Goal: Task Accomplishment & Management: Use online tool/utility

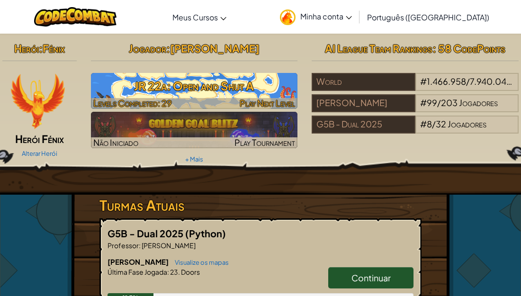
click at [261, 95] on h3 "JR 22a: Open and Shut A" at bounding box center [194, 85] width 207 height 21
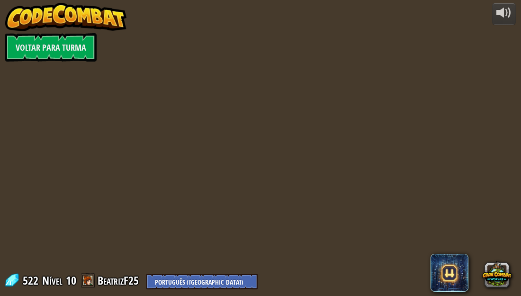
select select "pt-BR"
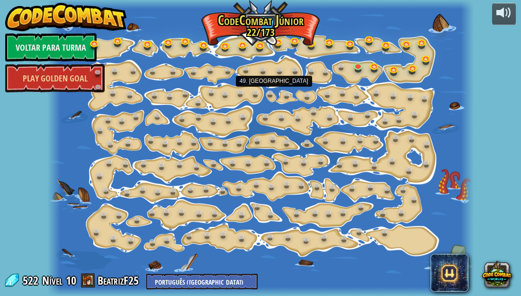
select select "pt-BR"
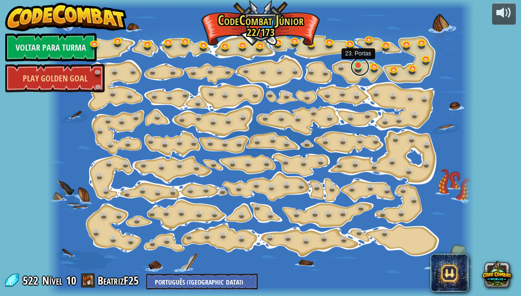
click at [360, 64] on link at bounding box center [359, 66] width 19 height 19
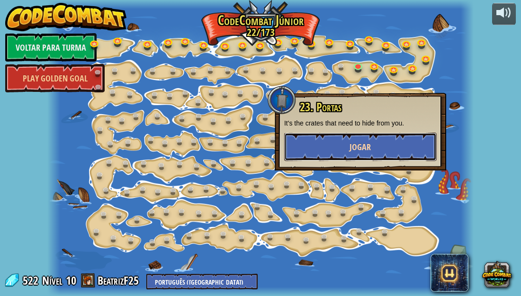
click at [364, 138] on button "Jogar" at bounding box center [360, 147] width 153 height 28
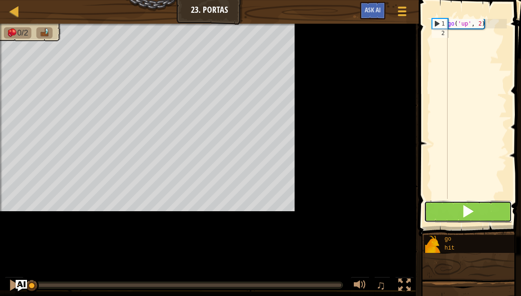
click at [486, 215] on div "Mapa Júnior 23. Portas Menu do Jogo Ask AI 1 הההההההההההההההההההההההההההההההההה…" at bounding box center [260, 148] width 521 height 296
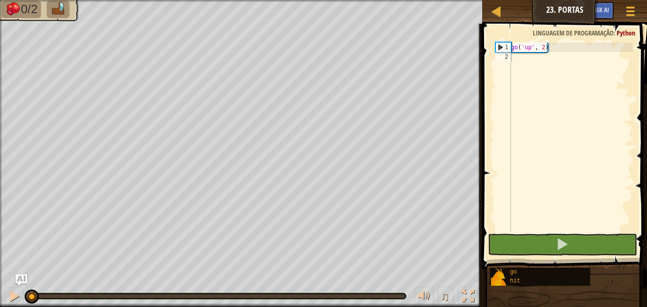
click at [520, 72] on div "go ( 'up' , 2 )" at bounding box center [571, 147] width 124 height 208
type textarea "hi"
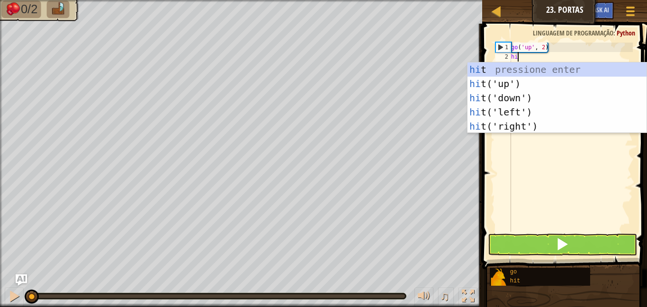
scroll to position [4, 0]
click at [516, 126] on div "hi t pressione enter hi t('up') pressione enter hi t('down') pressione enter hi…" at bounding box center [556, 112] width 179 height 99
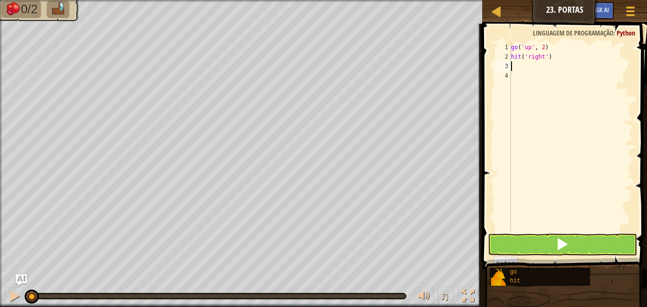
scroll to position [4, 0]
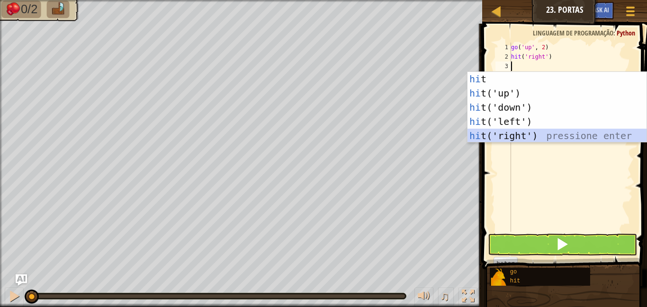
type textarea "go"
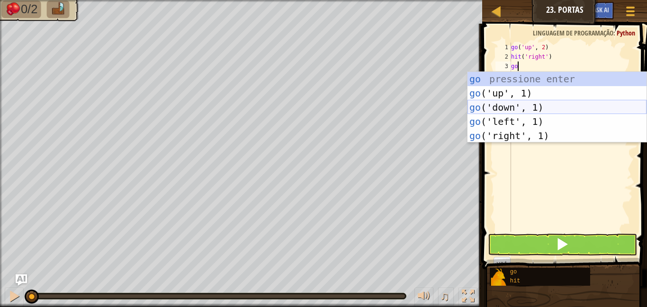
click at [510, 107] on div "go pressione enter go ('up', 1) pressione enter go ('down', 1) pressione enter …" at bounding box center [556, 121] width 179 height 99
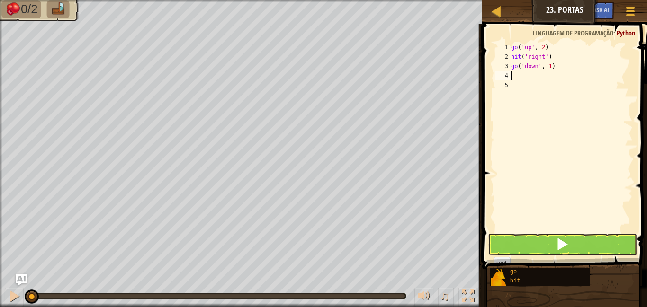
scroll to position [4, 0]
type textarea "hi"
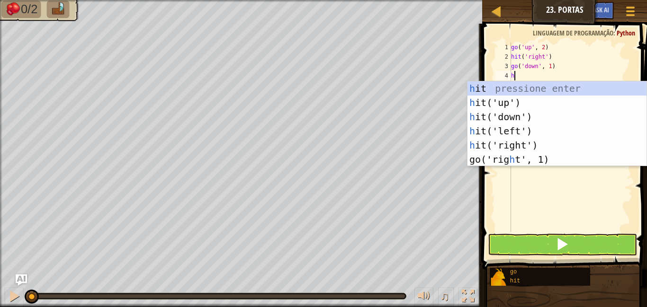
scroll to position [4, 0]
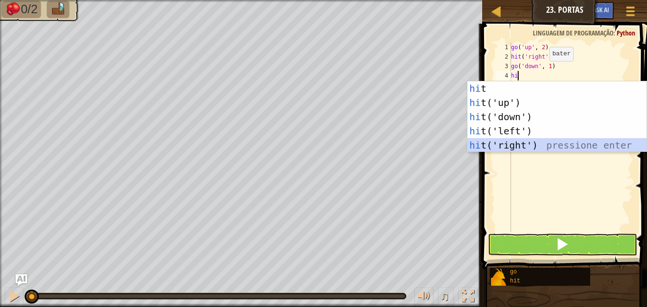
click at [521, 146] on div "hi t pressione enter hi t('up') pressione enter hi t('down') pressione enter hi…" at bounding box center [556, 130] width 179 height 99
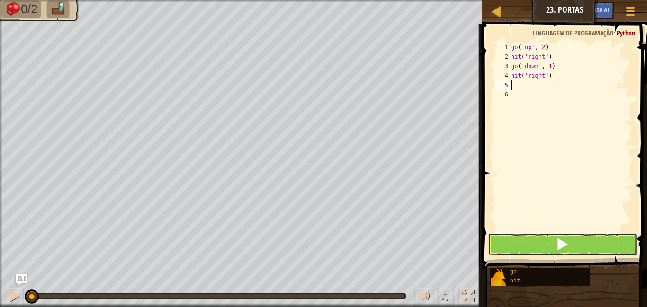
type textarea "go"
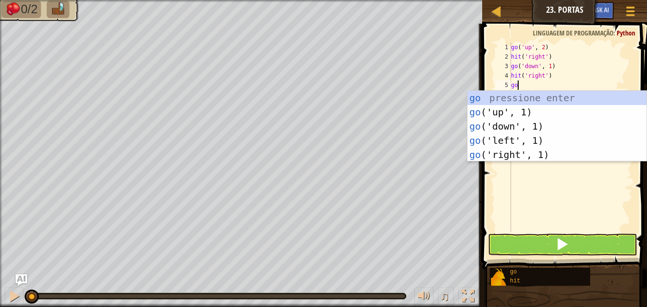
scroll to position [4, 0]
click at [519, 114] on div "go pressione enter go ('up', 1) pressione enter go ('down', 1) pressione enter …" at bounding box center [556, 140] width 179 height 99
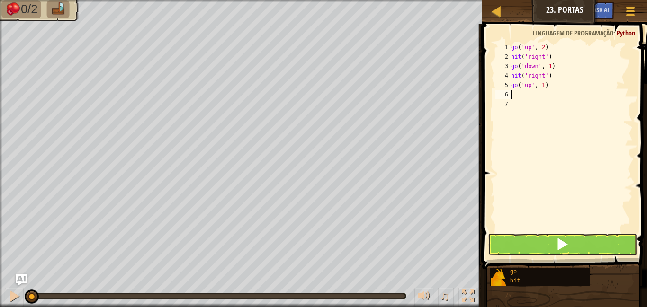
scroll to position [4, 0]
click at [521, 87] on div "go ( 'up' , 2 ) hit ( 'right' ) go ( 'down' , 1 ) hit ( 'right' ) go ( 'up' , 1…" at bounding box center [571, 147] width 124 height 208
type textarea "go('up', 2)"
click at [521, 244] on span at bounding box center [562, 244] width 13 height 13
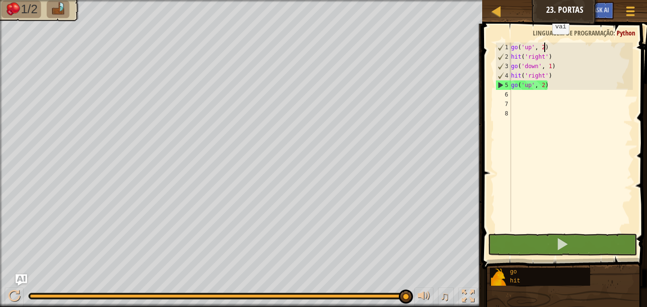
click at [521, 43] on div "go ( 'up' , 2 ) hit ( 'right' ) go ( 'down' , 1 ) hit ( 'right' ) go ( 'up' , 2…" at bounding box center [571, 147] width 124 height 208
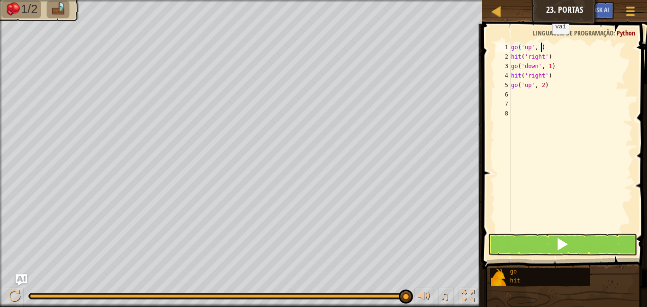
scroll to position [4, 5]
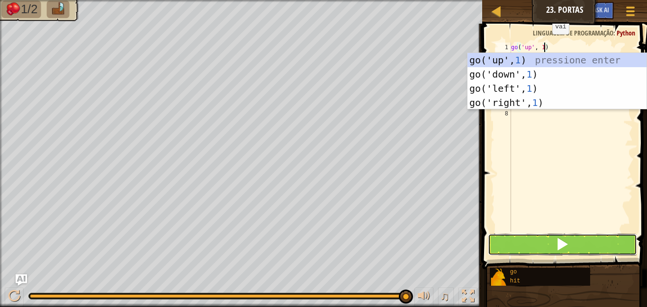
click at [521, 245] on button at bounding box center [562, 245] width 149 height 22
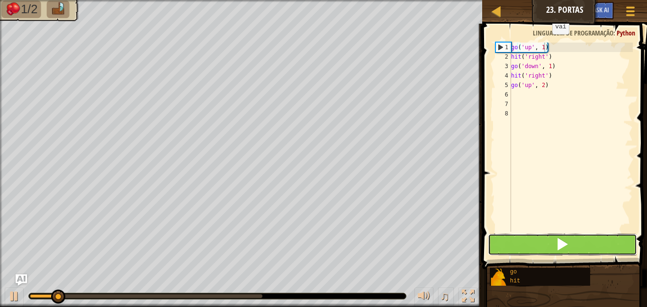
click at [521, 245] on button at bounding box center [562, 245] width 149 height 22
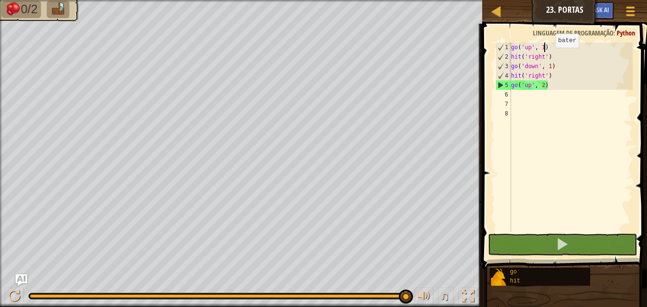
click at [521, 57] on div "go ( 'up' , 1 ) hit ( 'right' ) go ( 'down' , 1 ) hit ( 'right' ) go ( 'up' , 2…" at bounding box center [571, 147] width 124 height 208
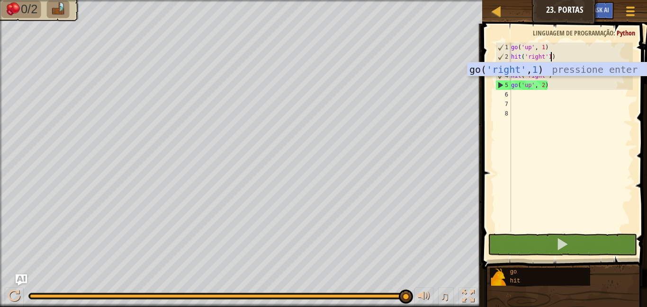
scroll to position [4, 6]
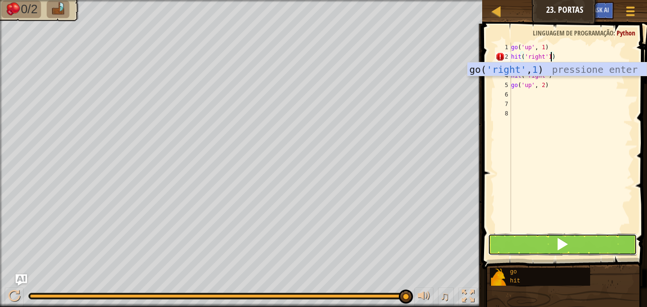
click at [521, 252] on button at bounding box center [562, 245] width 149 height 22
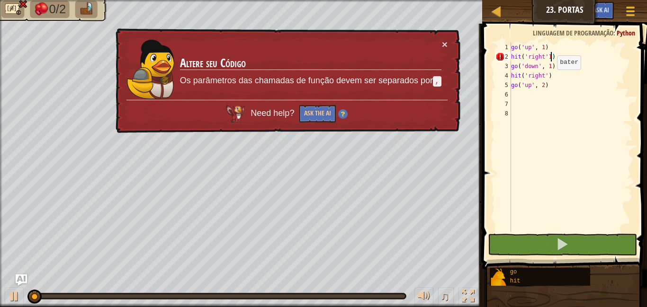
click at [521, 79] on div "go ( 'up' , 1 ) hit ( 'right' 1 ) go ( 'down' , 1 ) hit ( 'right' ) go ( 'up' ,…" at bounding box center [571, 147] width 124 height 208
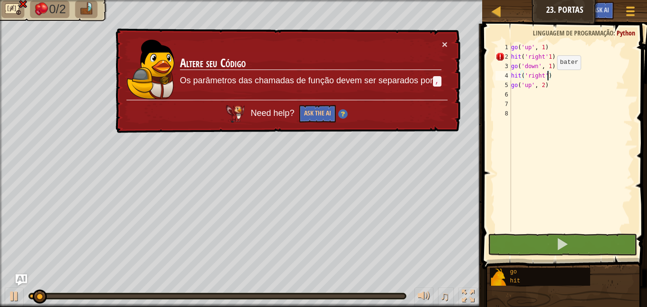
scroll to position [4, 5]
type textarea "hit('right'1)"
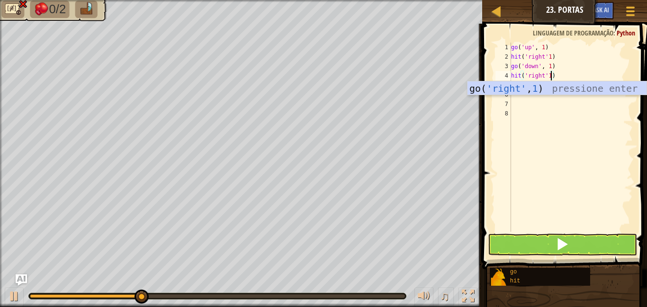
click at [521, 123] on div "go ( 'up' , 1 ) hit ( 'right' 1 ) go ( 'down' , 1 ) hit ( 'right' 1 ) go ( 'up'…" at bounding box center [571, 147] width 124 height 208
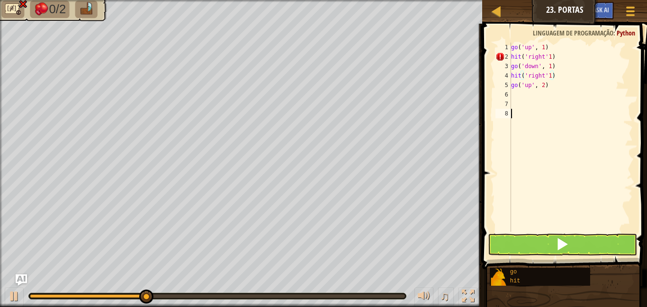
scroll to position [4, 0]
click at [521, 252] on button at bounding box center [562, 245] width 149 height 22
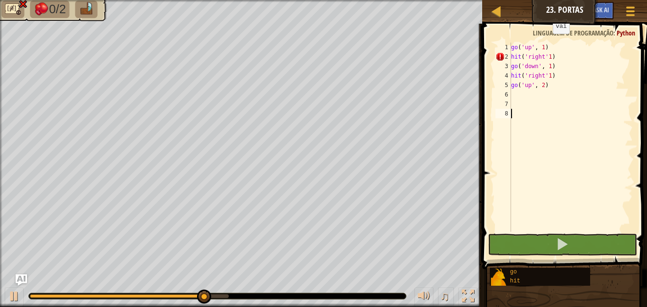
click at [521, 45] on div "go ( 'up' , 1 ) hit ( 'right' 1 ) go ( 'down' , 1 ) hit ( 'right' 1 ) go ( 'up'…" at bounding box center [571, 147] width 124 height 208
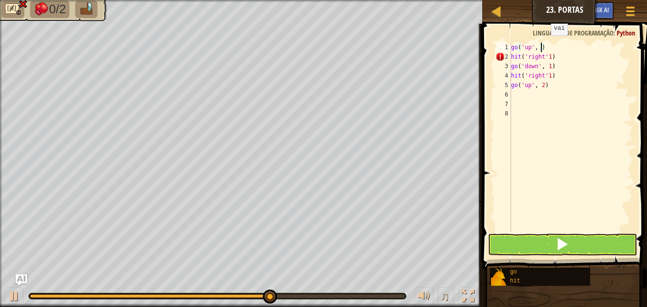
type textarea "go('up', 2)"
click at [521, 238] on button at bounding box center [562, 245] width 149 height 22
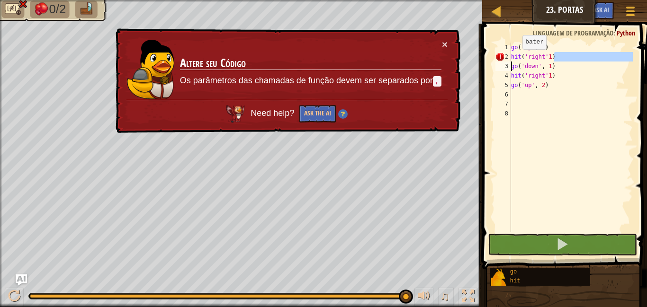
drag, startPoint x: 579, startPoint y: 58, endPoint x: 442, endPoint y: 72, distance: 137.1
click at [442, 72] on div "Mapa Júnior 23. Portas Menu do Jogo Ask AI 1 הההההההההההההההההההההההההההההההההה…" at bounding box center [323, 153] width 647 height 307
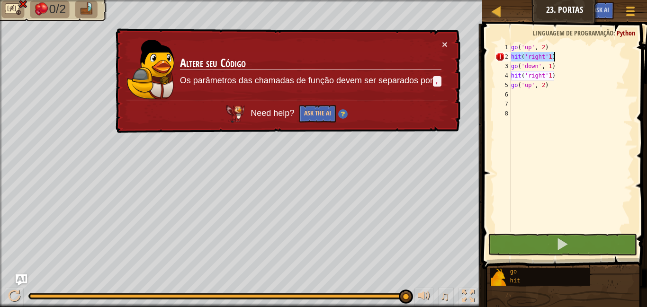
drag, startPoint x: 511, startPoint y: 54, endPoint x: 565, endPoint y: 58, distance: 53.6
click at [521, 58] on div "go ( 'up' , 2 ) hit ( 'right' 1 ) go ( 'down' , 1 ) hit ( 'right' 1 ) go ( 'up'…" at bounding box center [571, 147] width 124 height 208
type textarea "hit('right'1)"
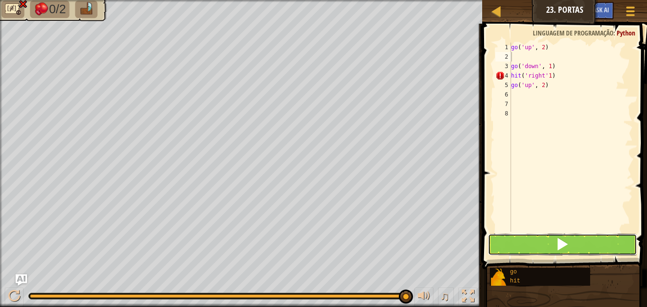
click at [521, 240] on button at bounding box center [562, 245] width 149 height 22
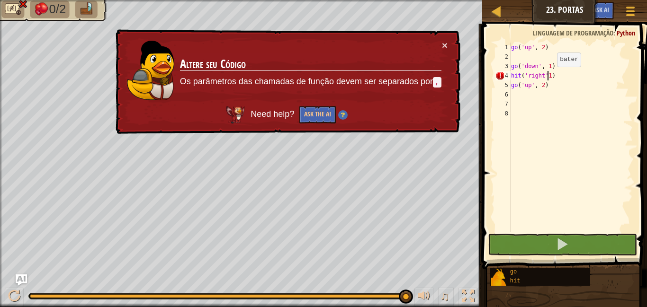
click at [521, 76] on div "go ( 'up' , 2 ) go ( 'down' , 1 ) hit ( 'right' 1 ) go ( 'up' , 2 )" at bounding box center [571, 147] width 124 height 208
type textarea "hit('right',1)"
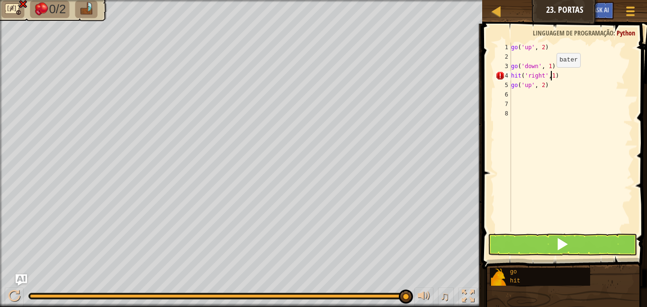
scroll to position [4, 6]
click at [521, 57] on div "go ( 'up' , 2 ) go ( 'down' , 1 ) hit ( 'right' , 1 ) go ( 'up' , 2 )" at bounding box center [571, 147] width 124 height 208
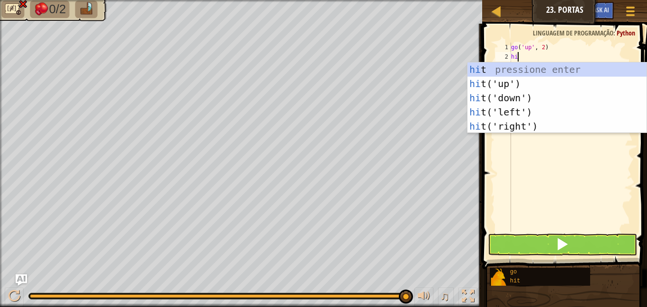
type textarea "hit"
click at [505, 125] on div "hit pressione enter hit ('up') pressione enter hit ('down') pressione enter hit…" at bounding box center [556, 112] width 179 height 99
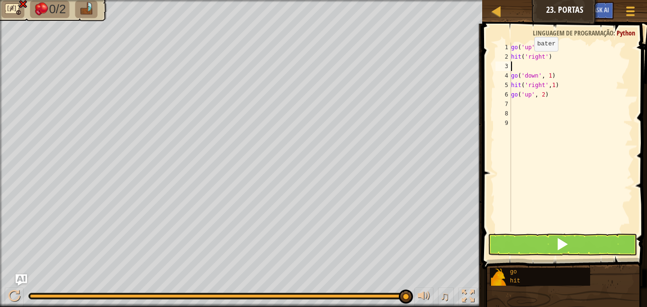
scroll to position [4, 0]
click at [521, 56] on div "go ( 'up' , 2 ) hit ( 'right' ) go ( 'down' , 1 ) hit ( 'right' , 1 ) go ( 'up'…" at bounding box center [571, 147] width 124 height 208
click at [521, 57] on div "go ( 'up' , 2 ) hit ( 'right' ) go ( 'down' , 1 ) hit ( 'right' , 1 ) go ( 'up'…" at bounding box center [571, 147] width 124 height 208
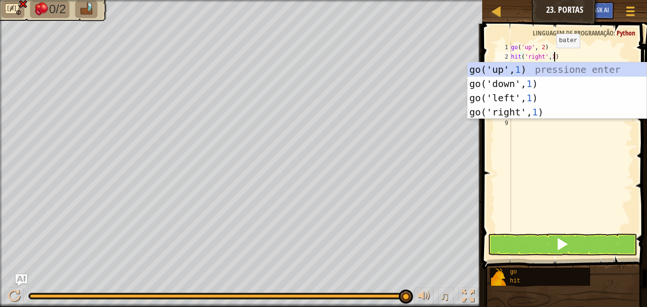
scroll to position [4, 6]
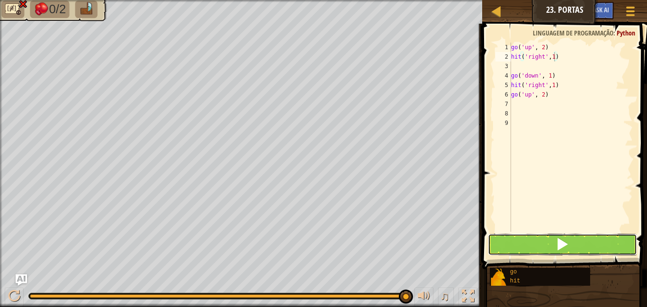
click at [521, 238] on span at bounding box center [562, 244] width 13 height 13
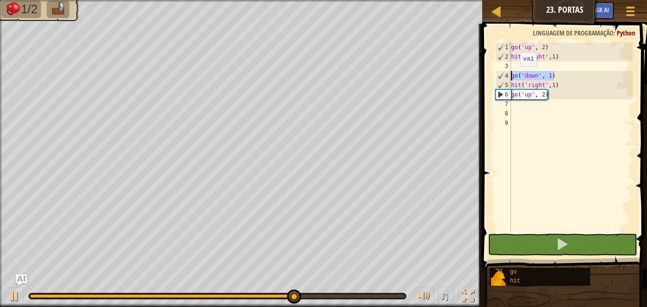
drag, startPoint x: 556, startPoint y: 75, endPoint x: 505, endPoint y: 73, distance: 50.7
click at [505, 73] on div "hit('right',1) 1 2 3 4 5 6 7 8 9 go ( 'up' , 2 ) hit ( 'right' , 1 ) go ( 'down…" at bounding box center [563, 137] width 139 height 189
type textarea "go('down', 1)"
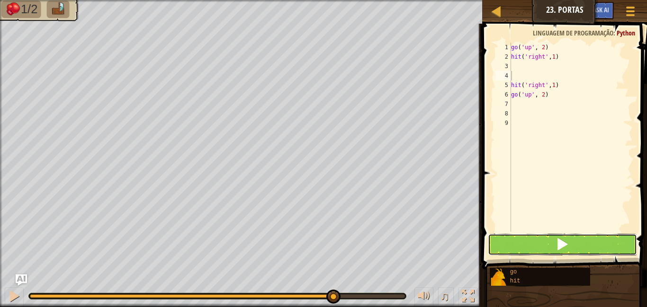
click at [521, 253] on button at bounding box center [562, 245] width 149 height 22
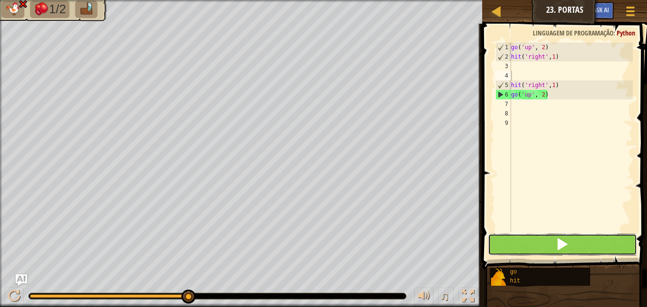
click at [521, 246] on span at bounding box center [562, 244] width 13 height 13
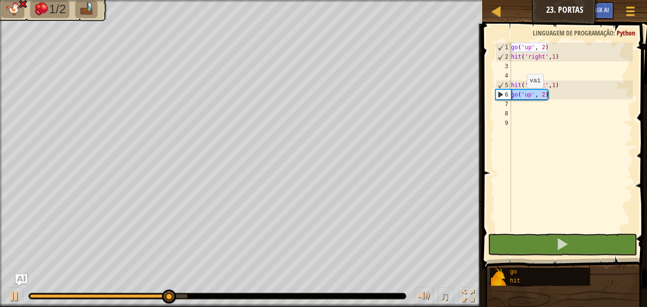
drag, startPoint x: 551, startPoint y: 96, endPoint x: 492, endPoint y: 100, distance: 59.3
click at [492, 100] on div "1 2 3 4 5 6 7 8 9 go ( 'up' , 2 ) hit ( 'right' , 1 ) hit ( 'right' , 1 ) go ( …" at bounding box center [563, 165] width 168 height 274
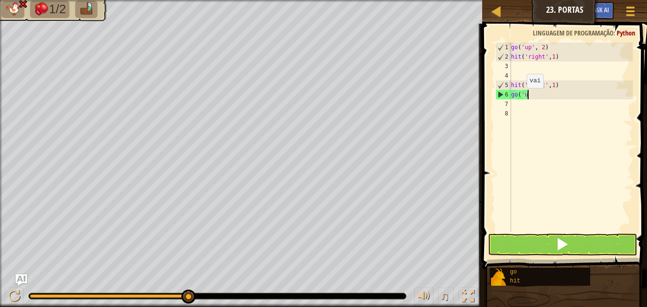
type textarea "g"
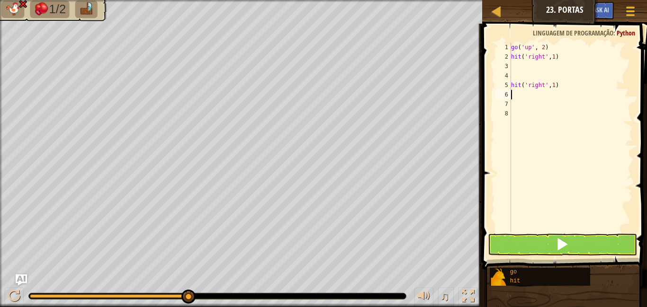
click at [521, 64] on div "go ( 'up' , 2 ) hit ( 'right' , 1 ) hit ( 'right' , 1 )" at bounding box center [571, 147] width 124 height 208
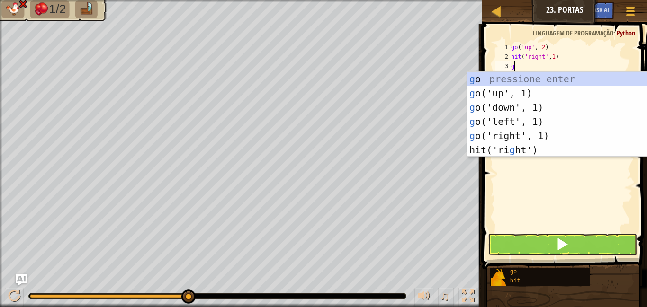
type textarea "go"
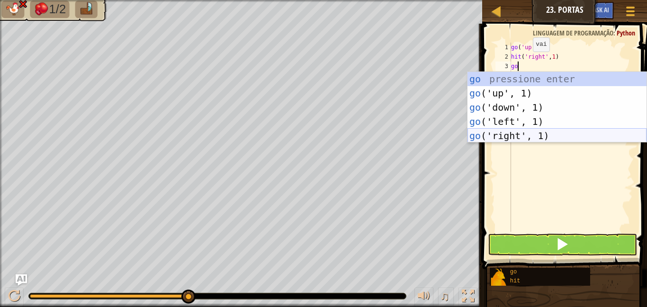
click at [521, 131] on div "go pressione enter go ('up', 1) pressione enter go ('down', 1) pressione enter …" at bounding box center [556, 121] width 179 height 99
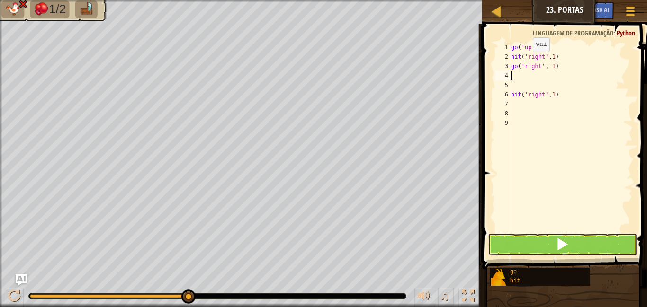
scroll to position [4, 0]
click at [512, 98] on div "go ( 'up' , 2 ) hit ( 'right' , 1 ) go ( 'right' , 1 ) hit ( 'right' , 1 )" at bounding box center [571, 147] width 124 height 208
type textarea "hit('right',1)"
click at [519, 75] on div "go ( 'up' , 2 ) hit ( 'right' , 1 ) go ( 'right' , 1 ) hit ( 'right' , 1 )" at bounding box center [571, 147] width 124 height 208
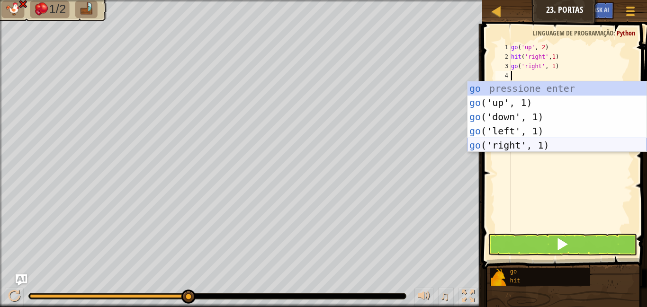
type textarea "go"
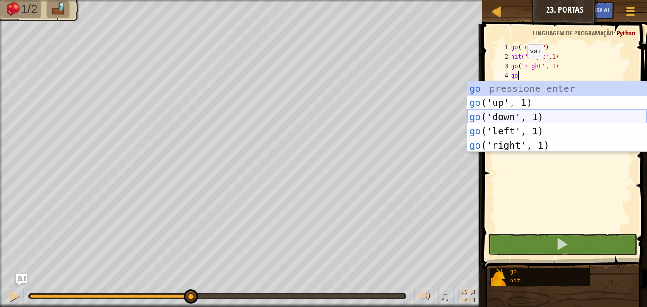
click at [512, 118] on div "go pressione enter go ('up', 1) pressione enter go ('down', 1) pressione enter …" at bounding box center [556, 130] width 179 height 99
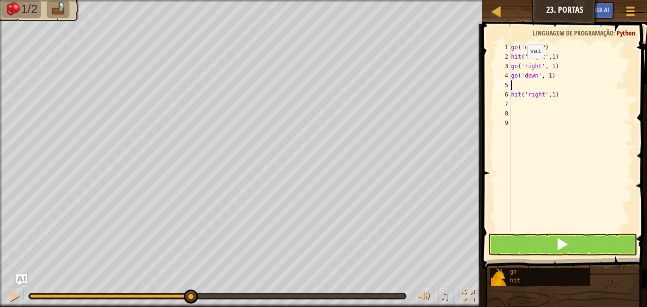
scroll to position [4, 0]
click at [509, 94] on div "6" at bounding box center [503, 94] width 16 height 9
type textarea "hit('right',1)"
click at [511, 100] on div "7" at bounding box center [503, 103] width 16 height 9
click at [512, 95] on div "go ( 'up' , 2 ) hit ( 'right' , 1 ) go ( 'right' , 1 ) go ( 'down' , 1 ) hit ( …" at bounding box center [571, 147] width 124 height 208
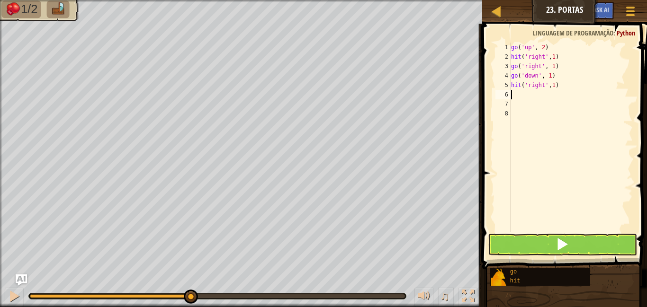
type textarea "go"
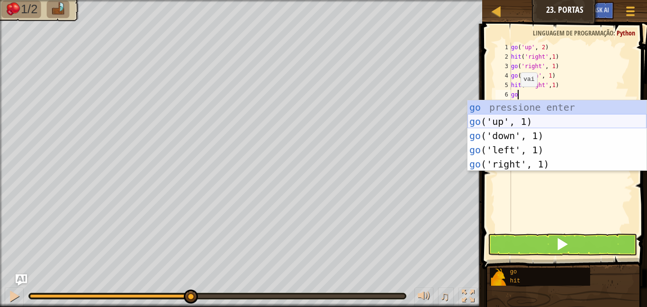
click at [514, 119] on div "go pressione enter go ('up', 1) pressione enter go ('down', 1) pressione enter …" at bounding box center [556, 149] width 179 height 99
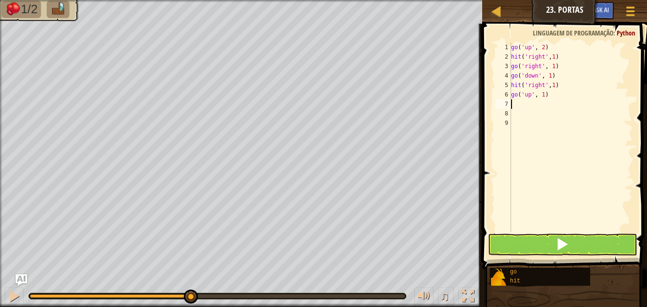
scroll to position [4, 0]
click at [521, 245] on button at bounding box center [562, 245] width 149 height 22
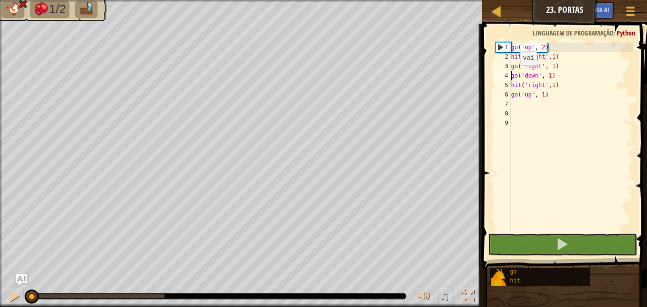
click at [512, 74] on div "go ( 'up' , 2 ) hit ( 'right' , 1 ) go ( 'right' , 1 ) go ( 'down' , 1 ) hit ( …" at bounding box center [571, 147] width 124 height 208
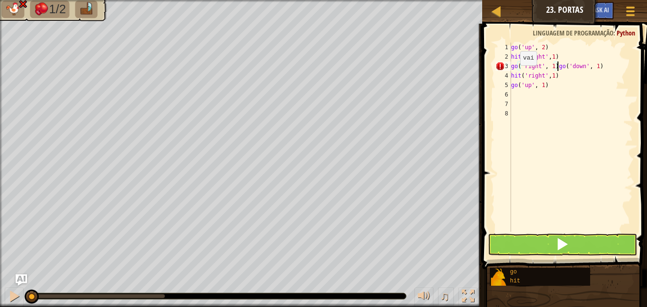
type textarea "go('down', 1)"
click at [516, 75] on div "go ( 'up' , 2 ) hit ( 'right' , 1 ) go ( 'right' , 1 ) go ( 'down' , 1 ) hit ( …" at bounding box center [572, 147] width 120 height 208
type textarea "go"
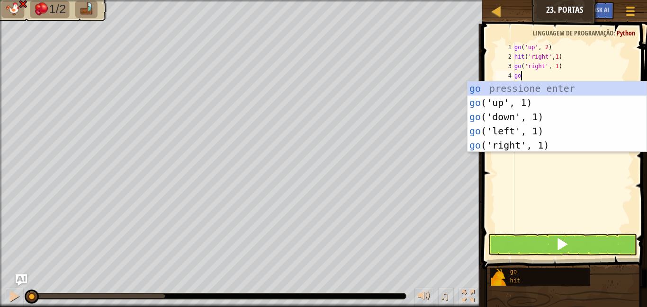
scroll to position [4, 0]
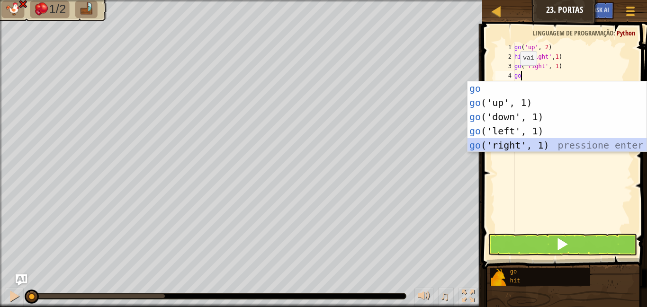
click at [515, 144] on div "go pressione enter go ('up', 1) pressione enter go ('down', 1) pressione enter …" at bounding box center [556, 130] width 179 height 99
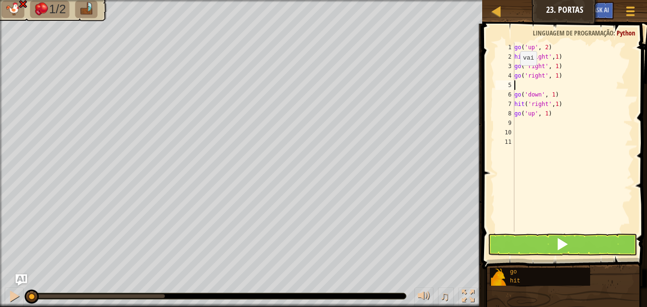
scroll to position [4, 0]
click at [521, 242] on button at bounding box center [562, 245] width 149 height 22
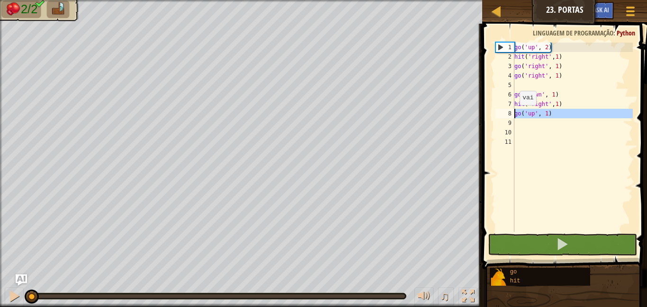
drag, startPoint x: 556, startPoint y: 120, endPoint x: 506, endPoint y: 116, distance: 50.3
click at [506, 116] on div "1 2 3 4 5 6 7 8 9 10 11 go ( 'up' , 2 ) hit ( 'right' , 1 ) go ( 'right' , 1 ) …" at bounding box center [563, 137] width 139 height 189
type textarea "go('up', 1)"
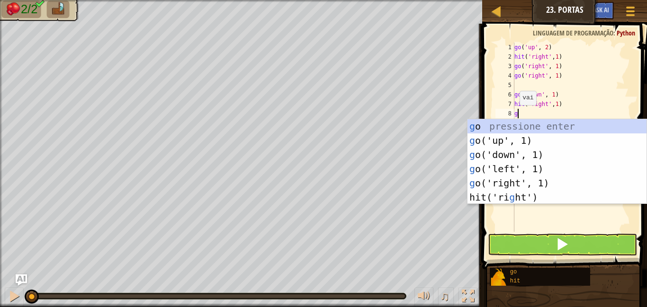
type textarea "go"
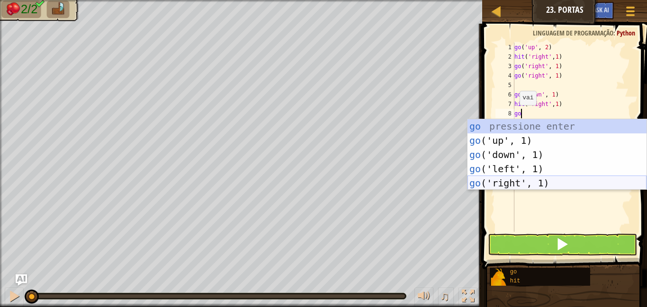
click at [521, 180] on div "go pressione enter go ('up', 1) pressione enter go ('down', 1) pressione enter …" at bounding box center [556, 168] width 179 height 99
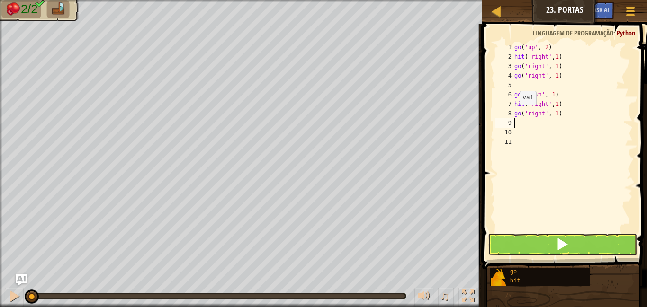
scroll to position [4, 0]
type textarea "go"
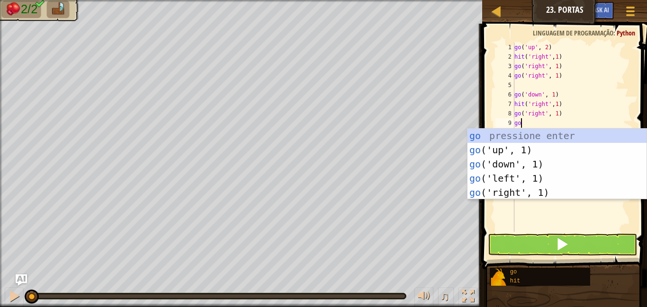
scroll to position [4, 0]
click at [521, 187] on div "go pressione enter go ('up', 1) pressione enter go ('down', 1) pressione enter …" at bounding box center [556, 178] width 179 height 99
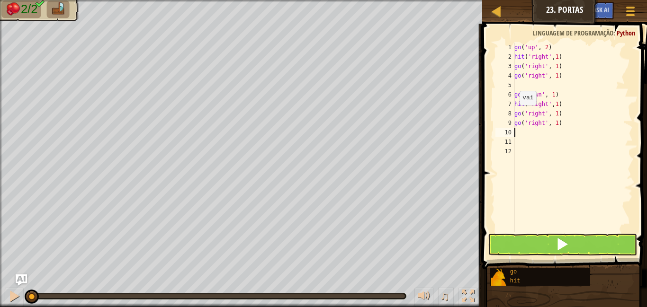
scroll to position [4, 0]
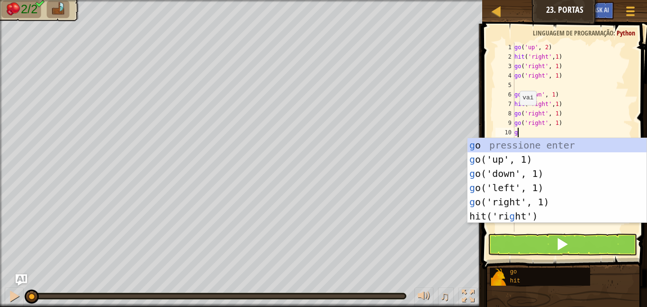
type textarea "go"
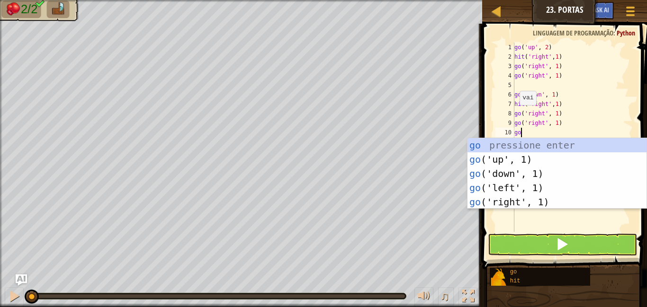
scroll to position [4, 0]
click at [515, 153] on div "go pressione enter go ('up', 1) pressione enter go ('down', 1) pressione enter …" at bounding box center [556, 187] width 179 height 99
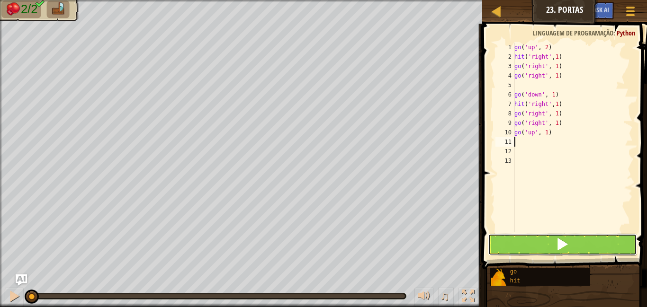
click at [521, 246] on button at bounding box center [562, 245] width 149 height 22
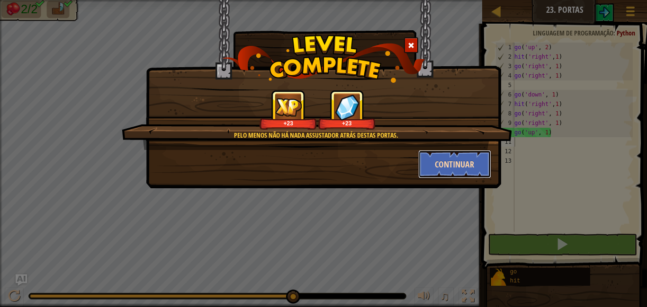
click at [443, 159] on button "Continuar" at bounding box center [454, 164] width 73 height 28
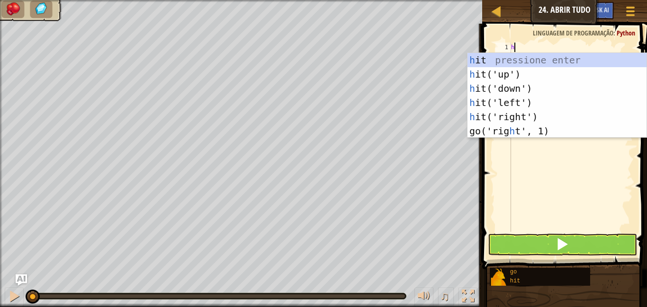
type textarea "hi"
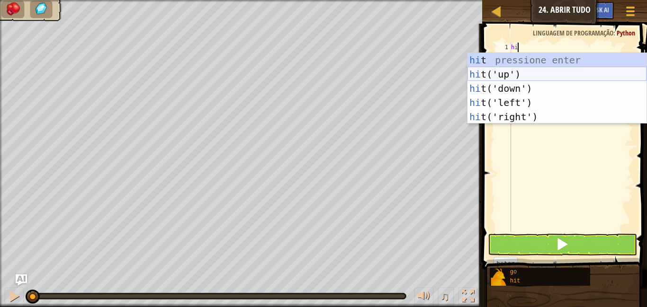
click at [521, 75] on div "hi t pressione enter hi t('up') pressione enter hi t('down') pressione enter hi…" at bounding box center [556, 102] width 179 height 99
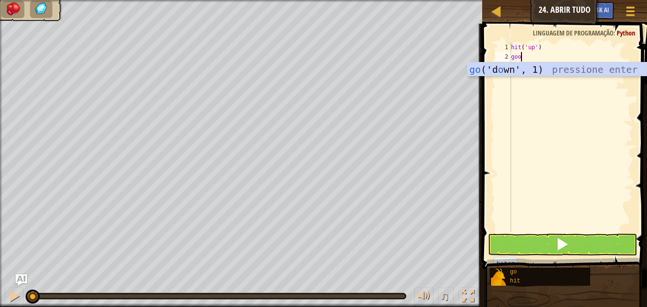
scroll to position [4, 1]
type textarea "go"
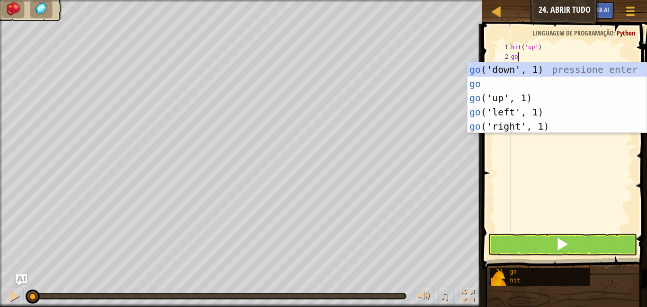
scroll to position [4, 0]
click at [509, 97] on div "go ('down', 1) pressione enter go pressione enter go ('up', 1) pressione enter …" at bounding box center [556, 112] width 179 height 99
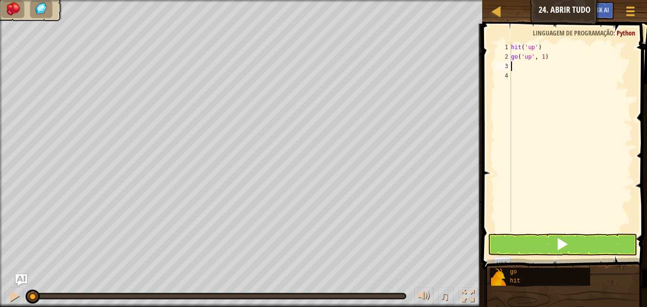
scroll to position [4, 0]
click at [521, 245] on button at bounding box center [562, 245] width 149 height 22
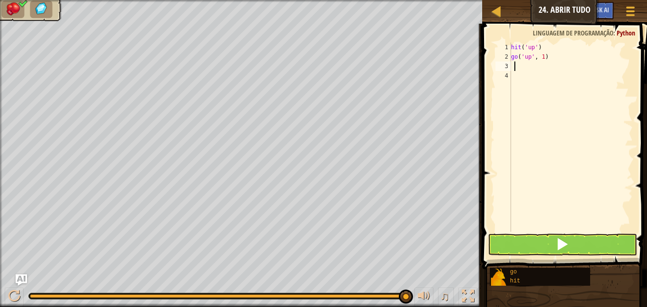
click at [514, 62] on div "hit ( 'up' ) go ( 'up' , 1 )" at bounding box center [571, 147] width 124 height 208
type textarea "go"
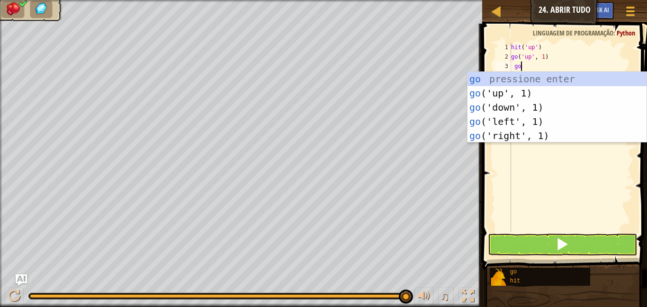
scroll to position [4, 2]
click at [516, 92] on div "go pressione enter go ('up', 1) pressione enter go ('down', 1) pressione enter …" at bounding box center [556, 121] width 179 height 99
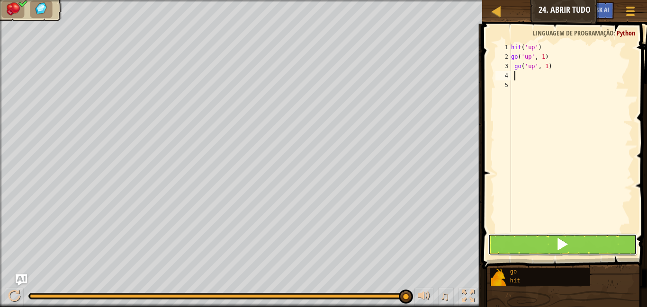
click at [521, 242] on button at bounding box center [562, 245] width 149 height 22
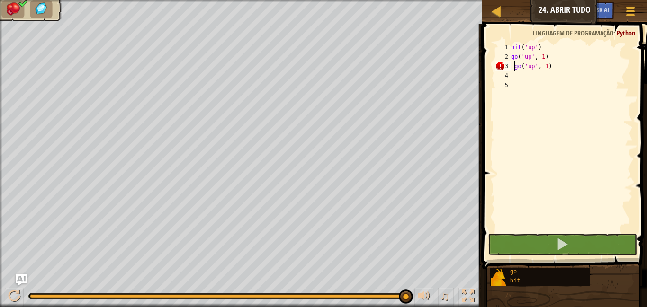
click at [513, 67] on div "hit ( 'up' ) go ( 'up' , 1 ) go ( 'up' , 1 )" at bounding box center [571, 147] width 124 height 208
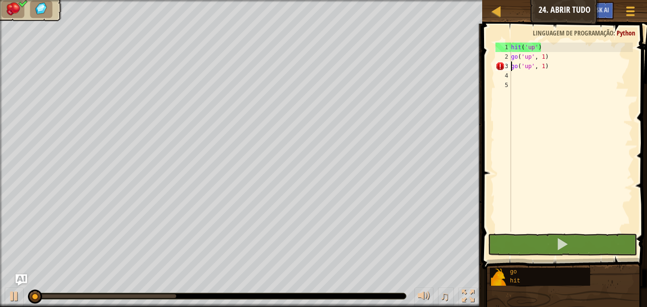
type textarea "go('up', 1)"
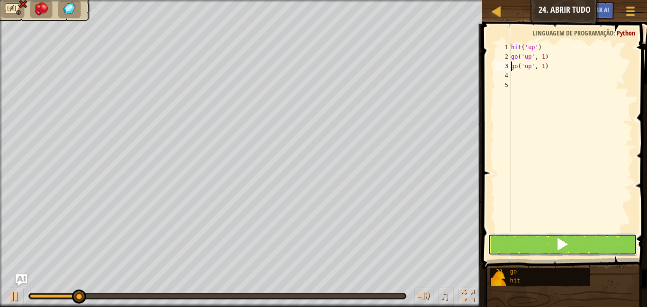
click at [521, 239] on span at bounding box center [562, 244] width 13 height 13
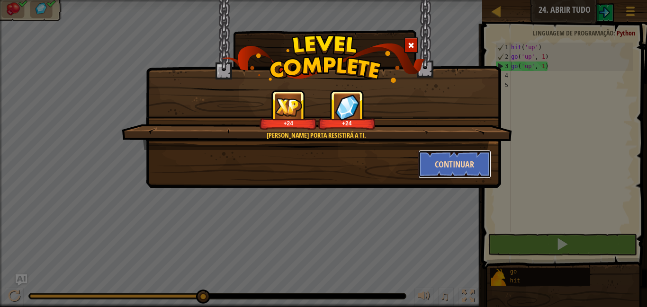
click at [475, 168] on button "Continuar" at bounding box center [454, 164] width 73 height 28
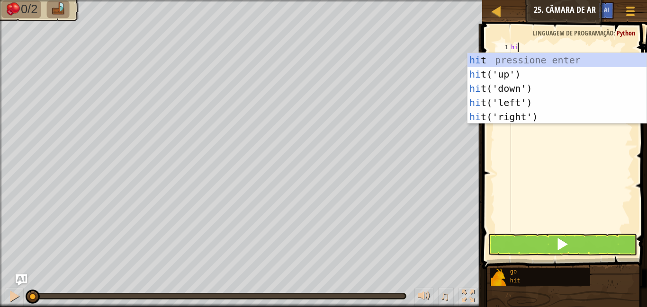
type textarea "hit"
click at [507, 111] on div "hit pressione enter hit ('up') pressione enter hit ('down') pressione enter hit…" at bounding box center [556, 102] width 179 height 99
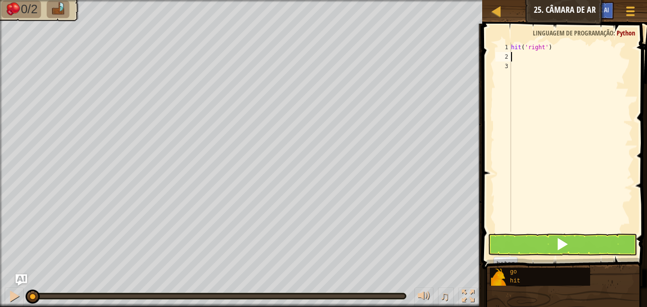
scroll to position [4, 0]
click at [521, 47] on div "hit ( 'right' )" at bounding box center [571, 147] width 124 height 208
type textarea "hit('right',2)"
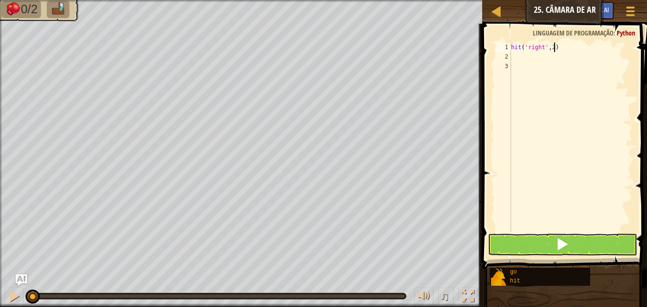
scroll to position [4, 6]
click at [521, 75] on div "hit ( 'right' , 2 )" at bounding box center [571, 147] width 124 height 208
click at [521, 61] on div "hit ( 'right' , 2 )" at bounding box center [571, 147] width 124 height 208
type textarea "go"
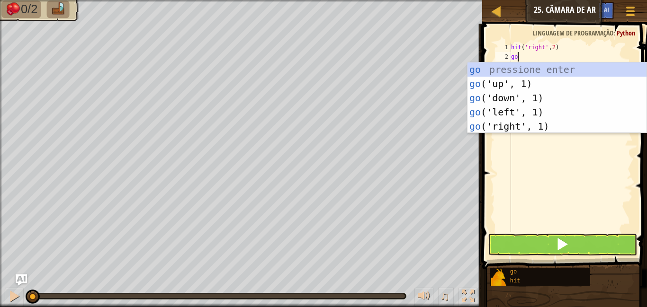
scroll to position [4, 0]
click at [521, 125] on div "go pressione enter go ('up', 1) pressione enter go ('down', 1) pressione enter …" at bounding box center [556, 112] width 179 height 99
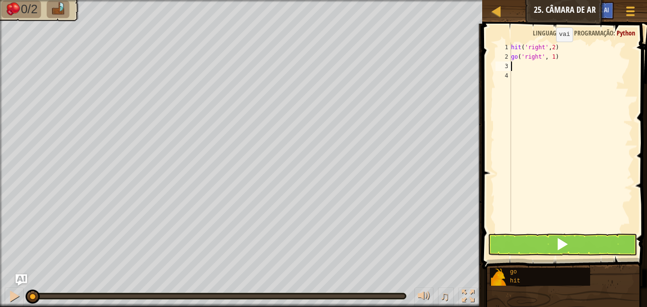
scroll to position [4, 0]
click at [521, 238] on button at bounding box center [562, 245] width 149 height 22
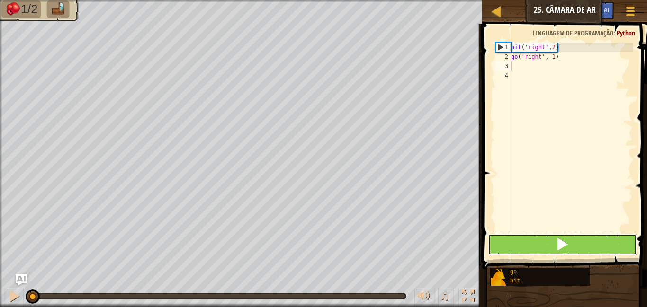
click at [521, 247] on button at bounding box center [562, 245] width 149 height 22
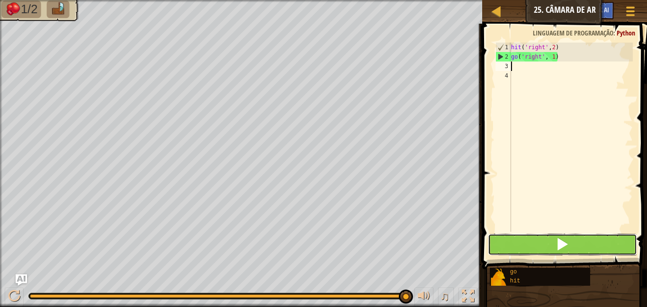
click at [521, 239] on button at bounding box center [562, 245] width 149 height 22
click at [521, 247] on button at bounding box center [562, 245] width 149 height 22
click at [521, 250] on button at bounding box center [562, 245] width 149 height 22
